Goal: Find specific page/section

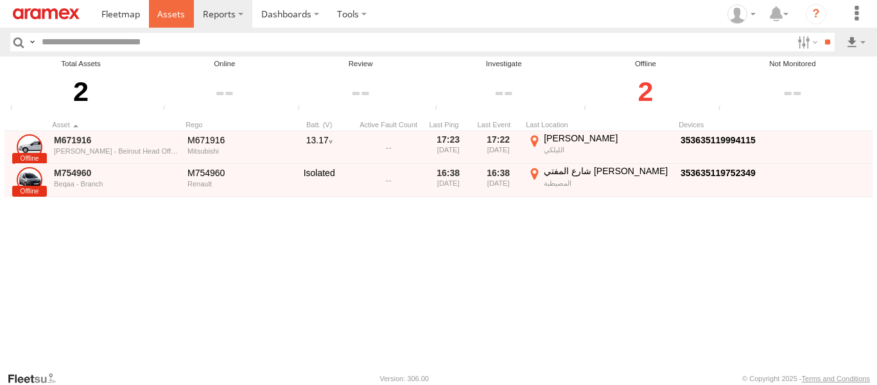
click at [170, 10] on span at bounding box center [171, 14] width 28 height 12
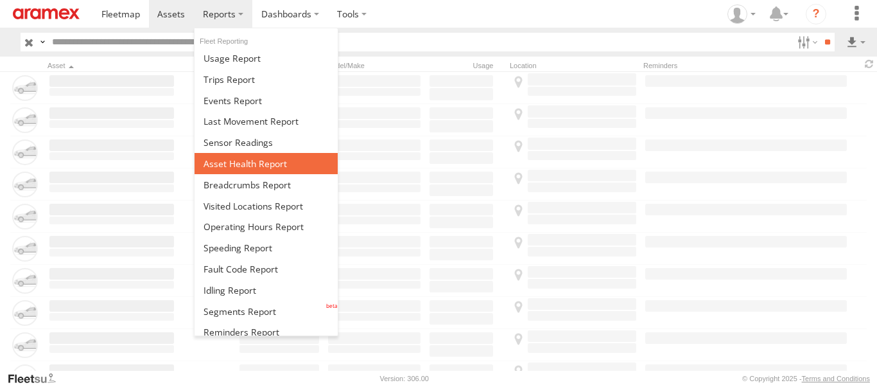
click at [240, 166] on span at bounding box center [245, 163] width 83 height 12
